Goal: Task Accomplishment & Management: Manage account settings

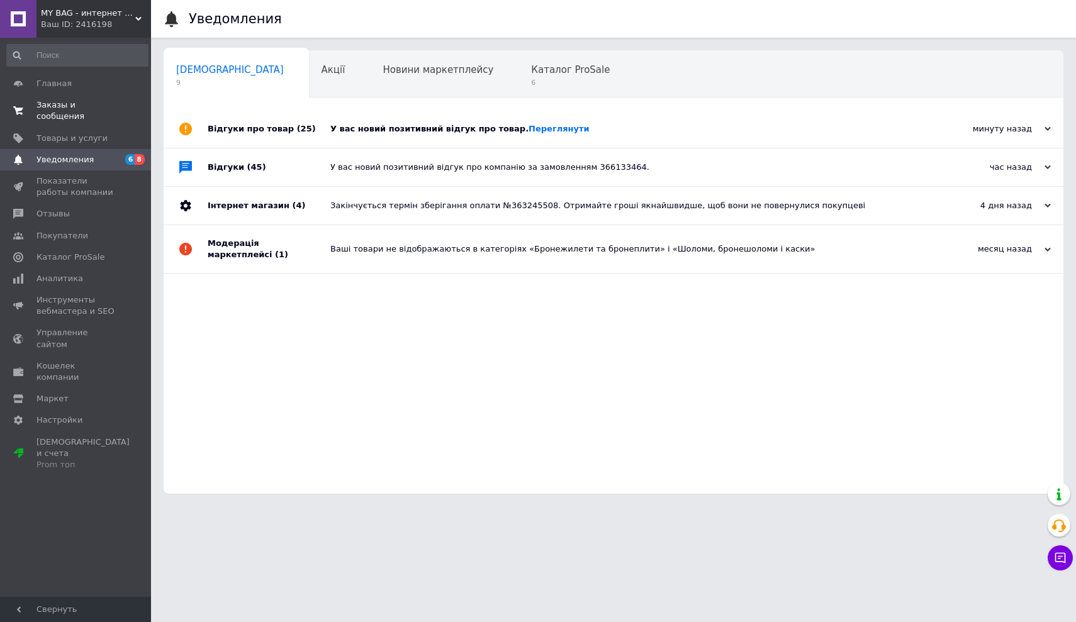
click at [52, 101] on span "Заказы и сообщения" at bounding box center [76, 110] width 80 height 23
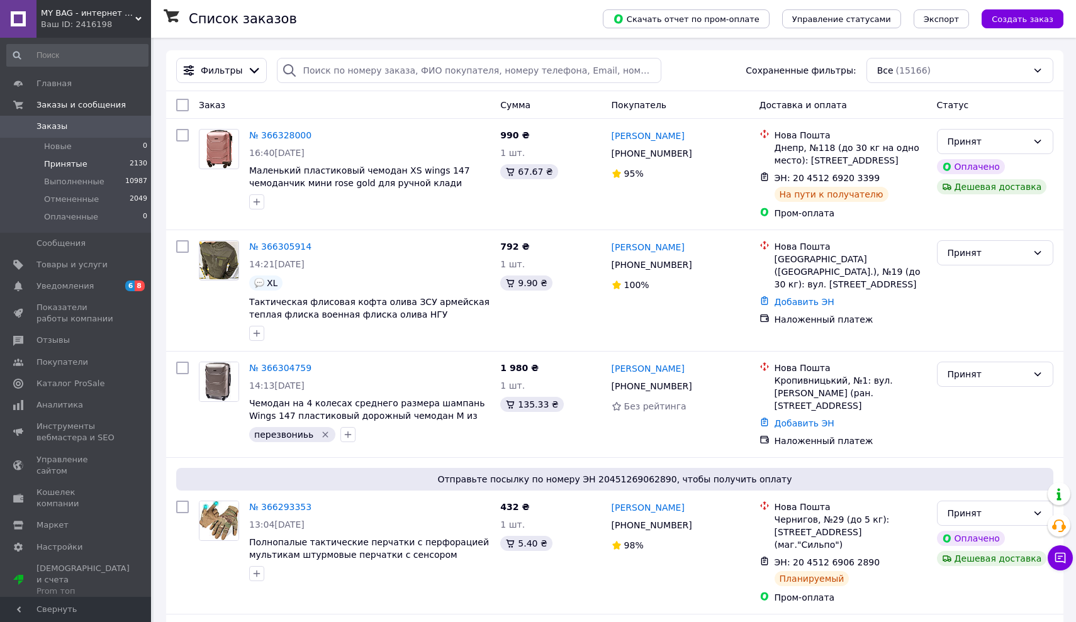
click at [64, 163] on span "Принятые" at bounding box center [65, 164] width 43 height 11
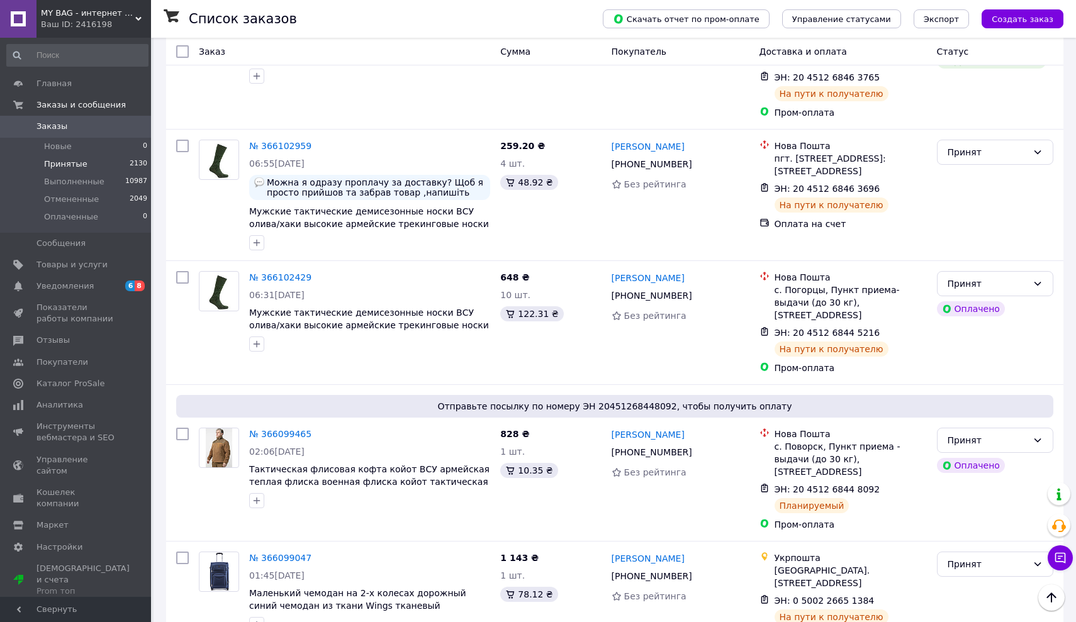
scroll to position [2028, 0]
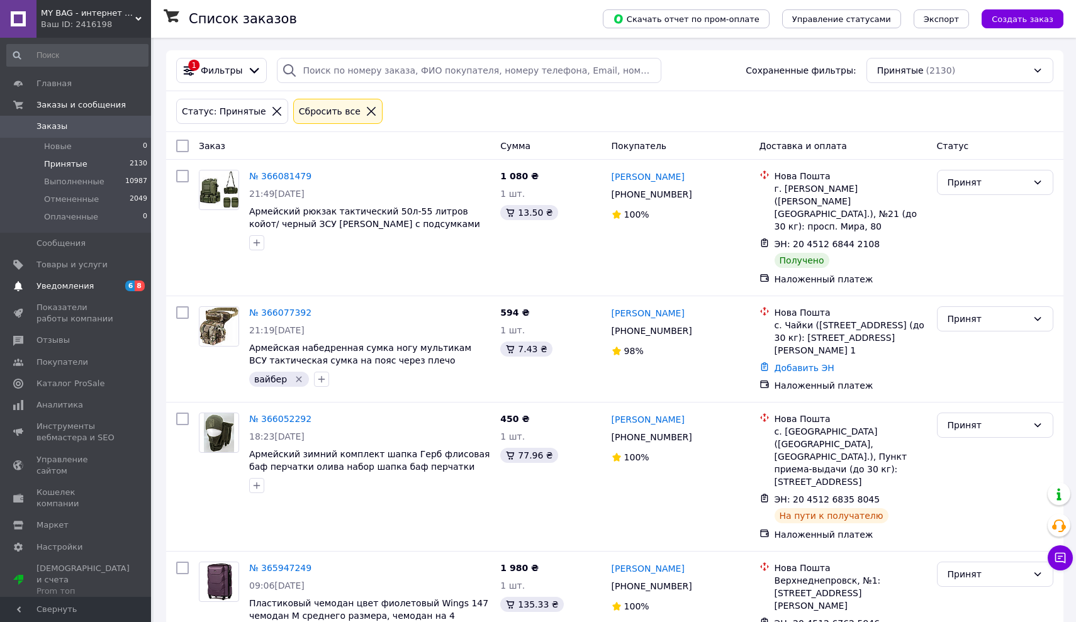
click at [50, 279] on link "Уведомления 6 8" at bounding box center [77, 286] width 155 height 21
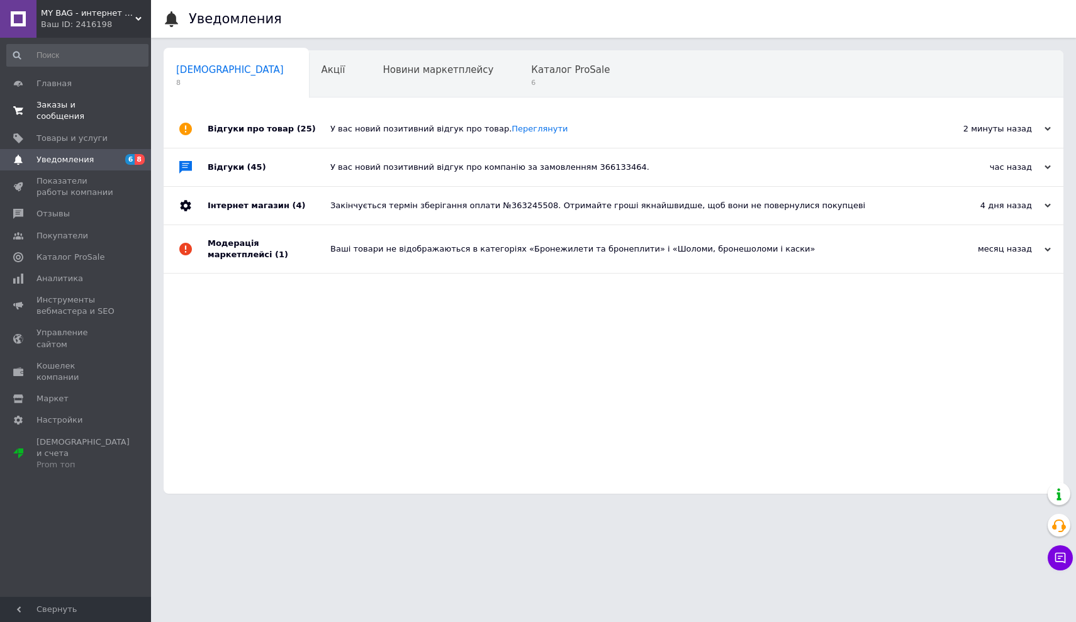
click at [46, 109] on span "Заказы и сообщения" at bounding box center [76, 110] width 80 height 23
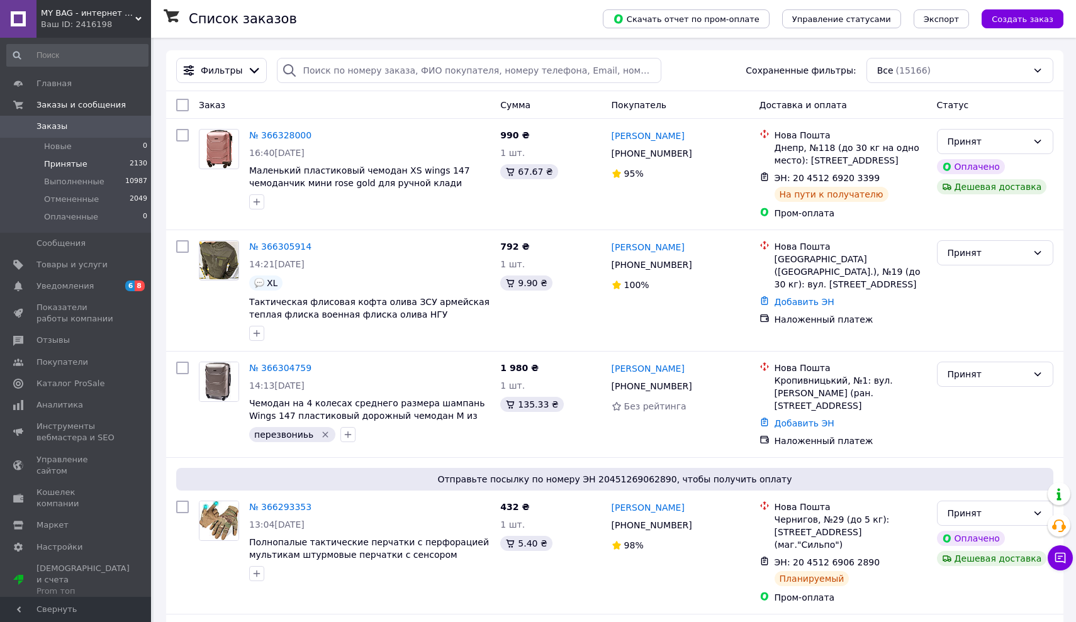
click at [56, 162] on span "Принятые" at bounding box center [65, 164] width 43 height 11
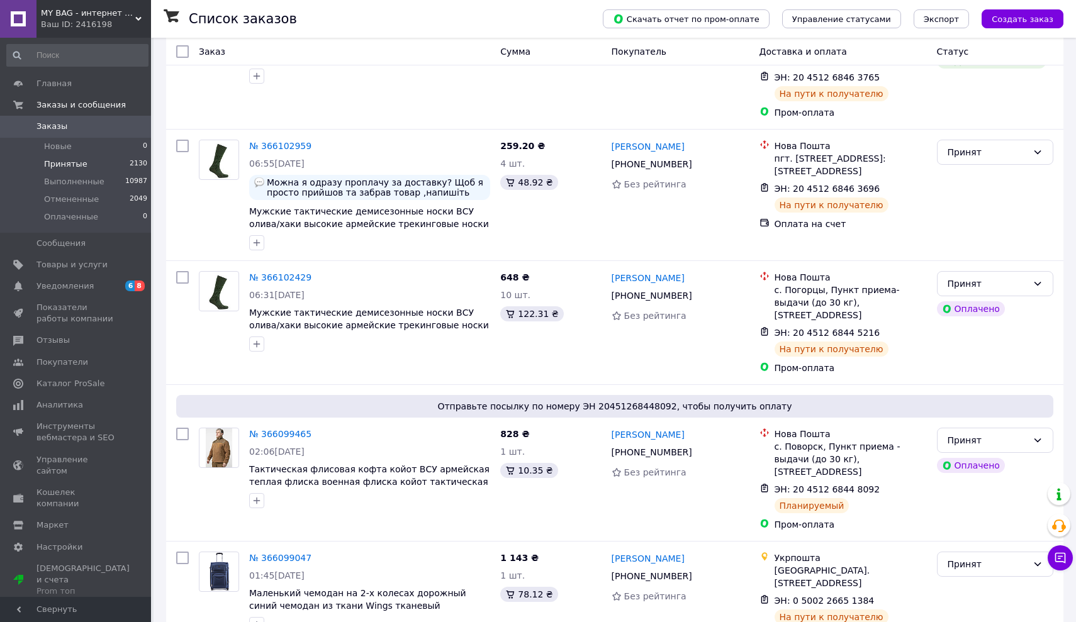
scroll to position [2028, 0]
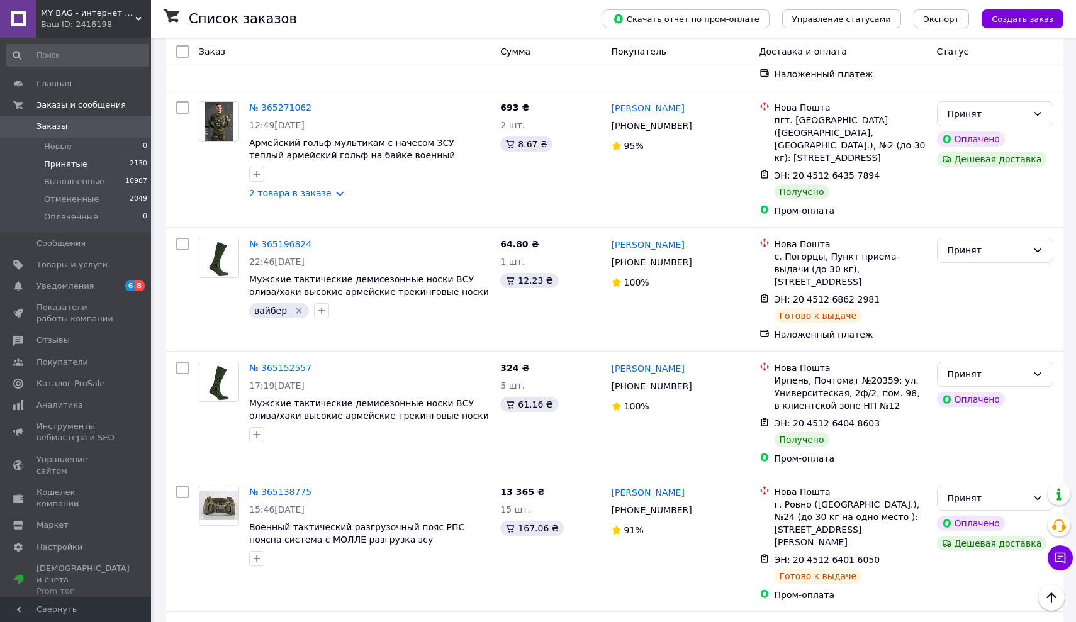
scroll to position [2010, 0]
